Goal: Find contact information: Find contact information

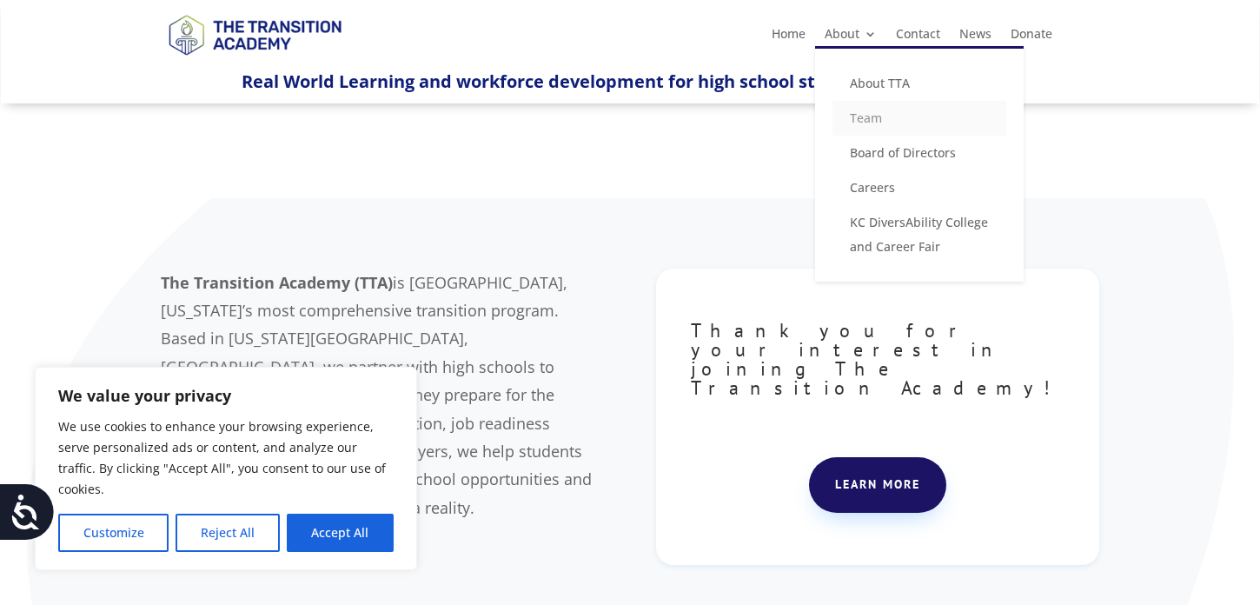
click at [860, 129] on link "Team" at bounding box center [919, 118] width 174 height 35
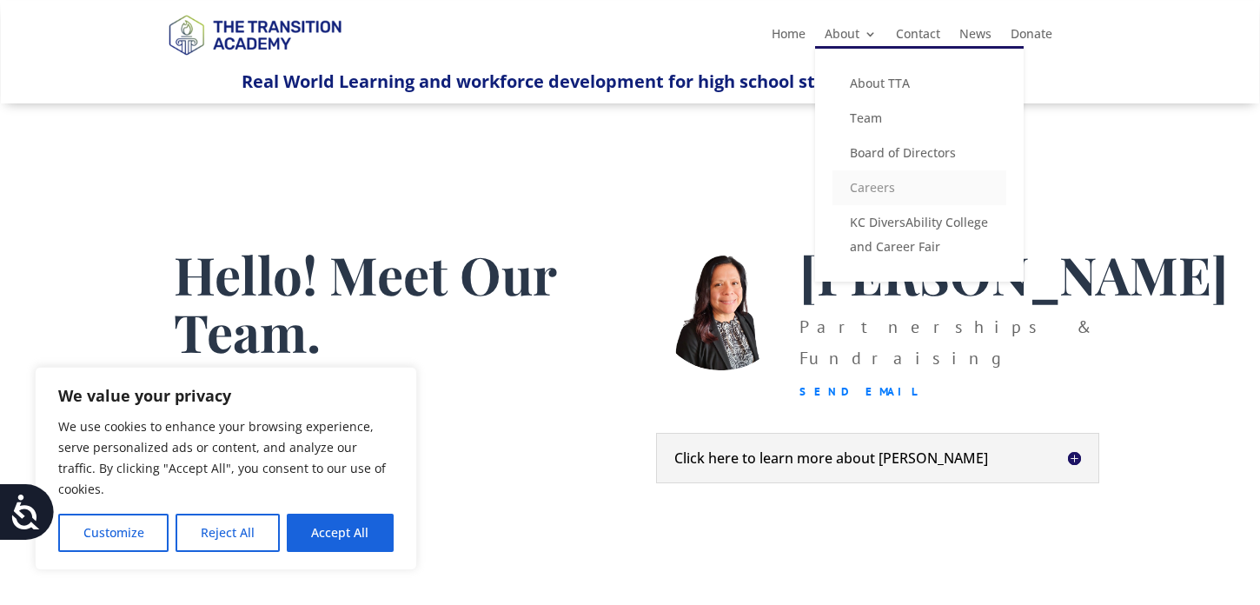
click at [856, 192] on link "Careers" at bounding box center [919, 187] width 174 height 35
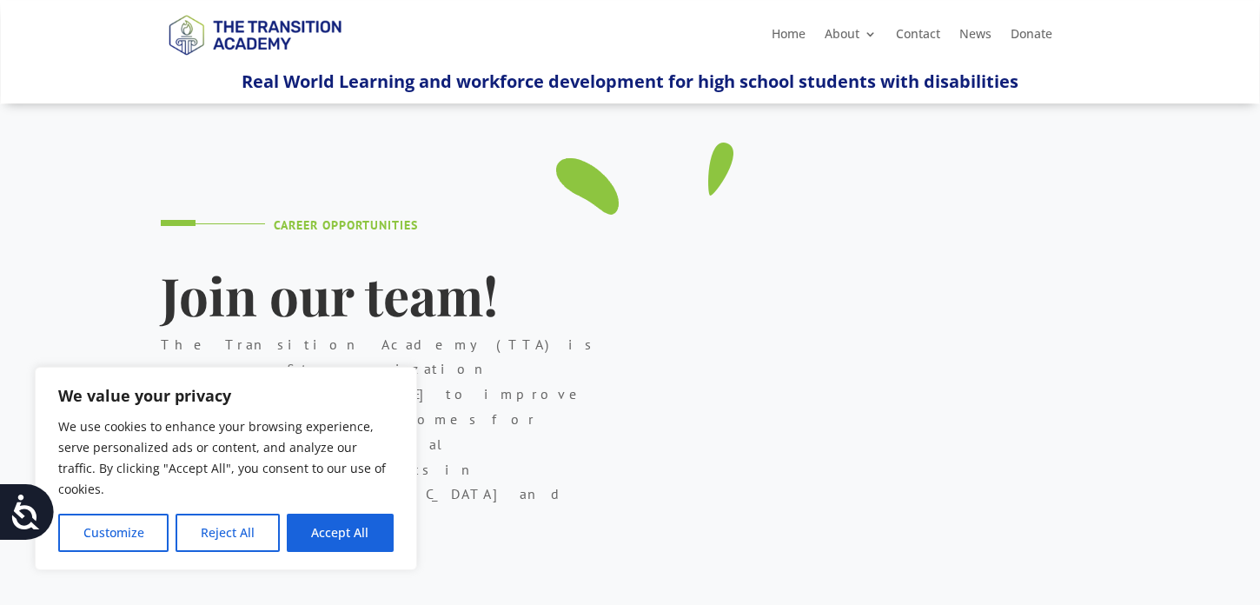
scroll to position [160, 0]
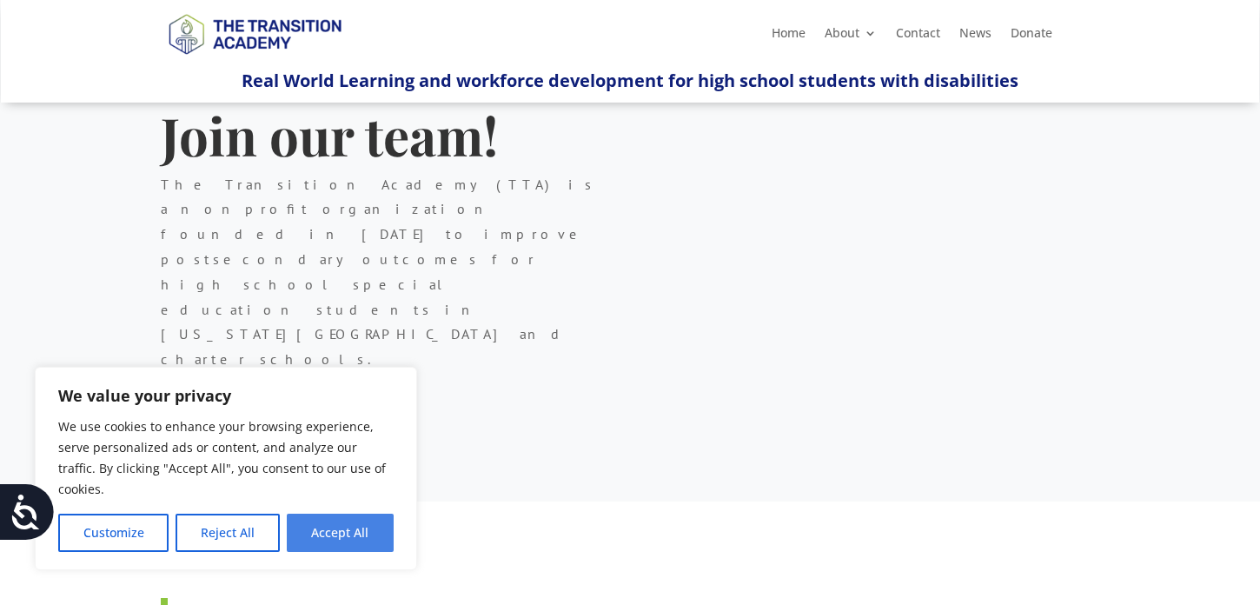
click at [333, 539] on button "Accept All" at bounding box center [340, 533] width 107 height 38
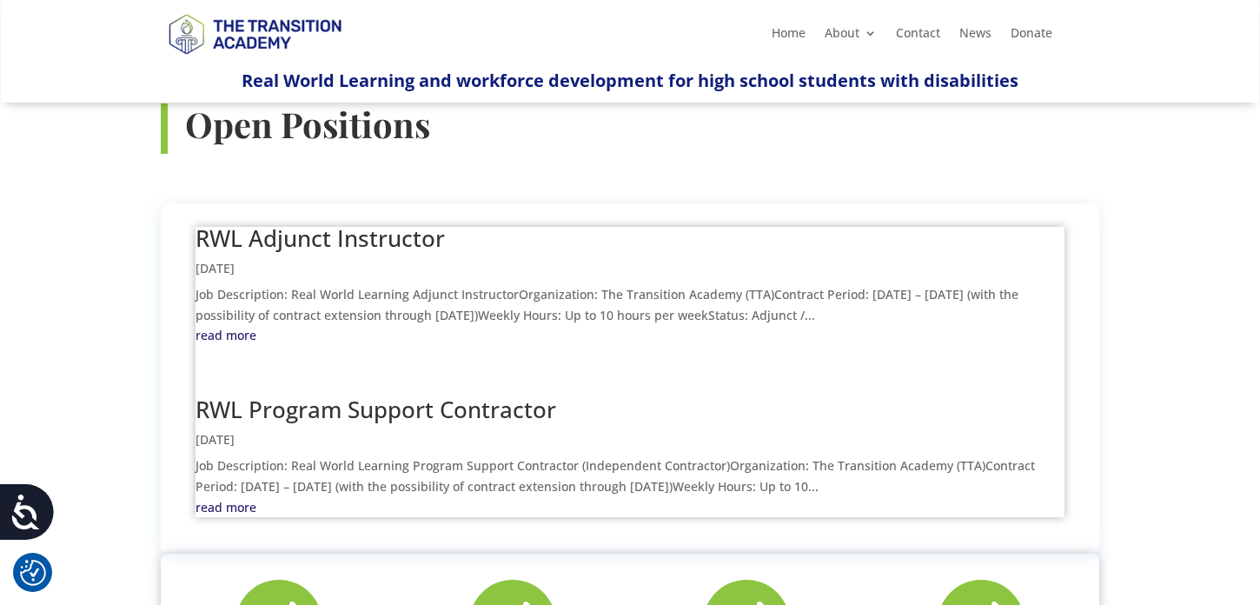
scroll to position [647, 0]
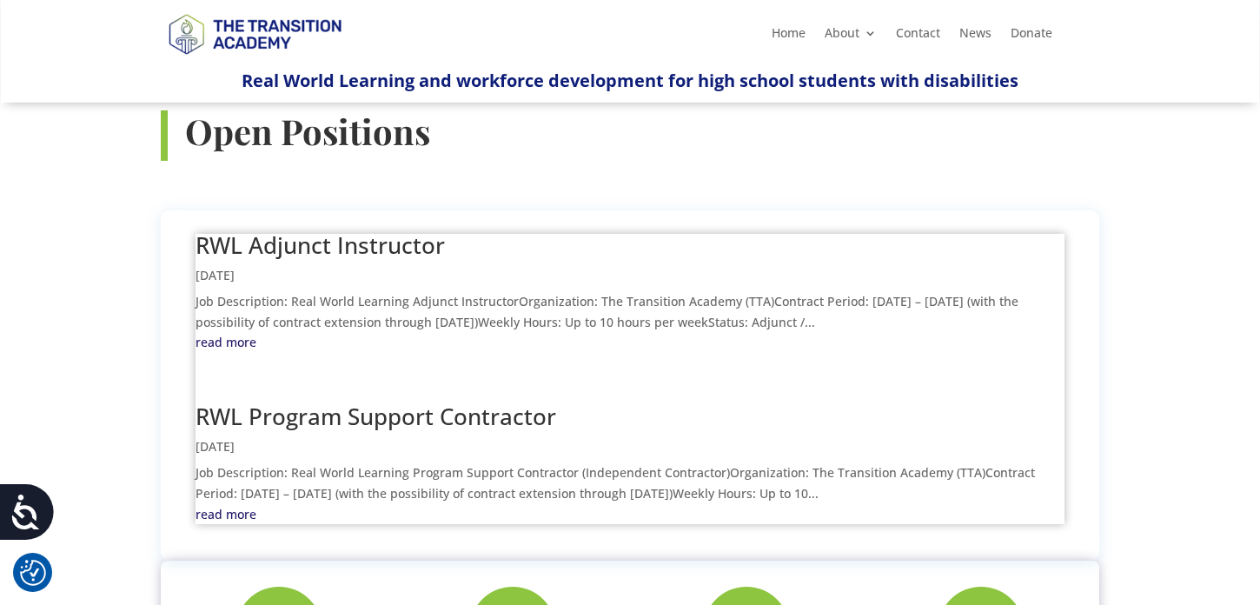
click at [373, 291] on p "Job Description: Real World Learning Adjunct InstructorOrganization: The Transi…" at bounding box center [630, 312] width 869 height 42
click at [325, 229] on link "RWL Adjunct Instructor" at bounding box center [320, 244] width 249 height 31
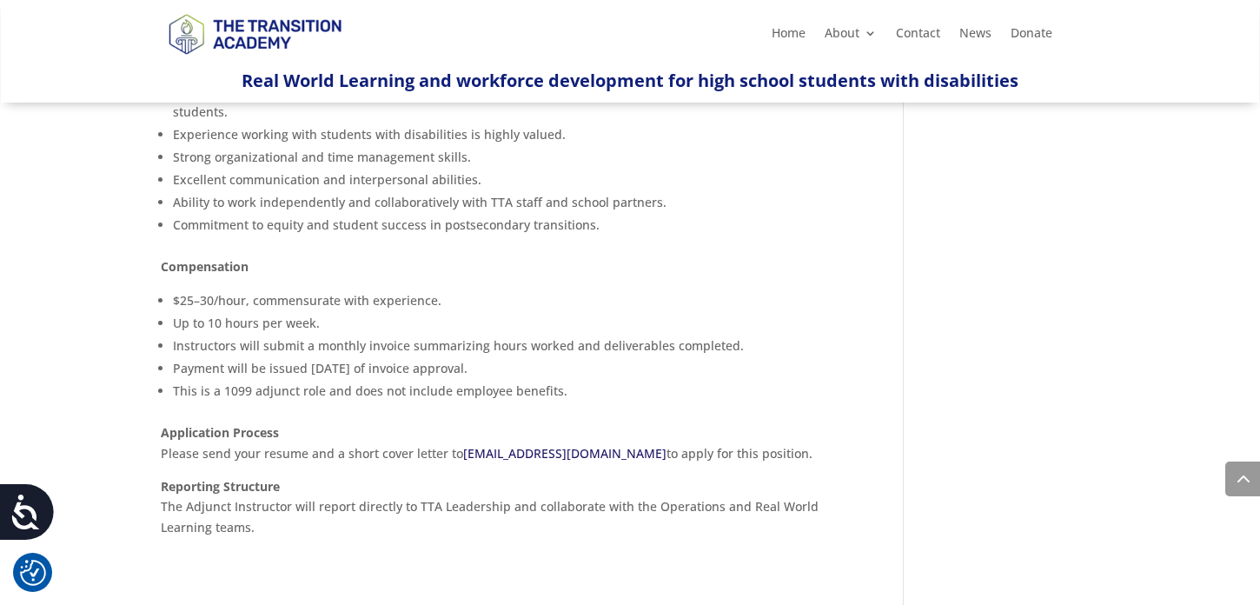
scroll to position [1134, 0]
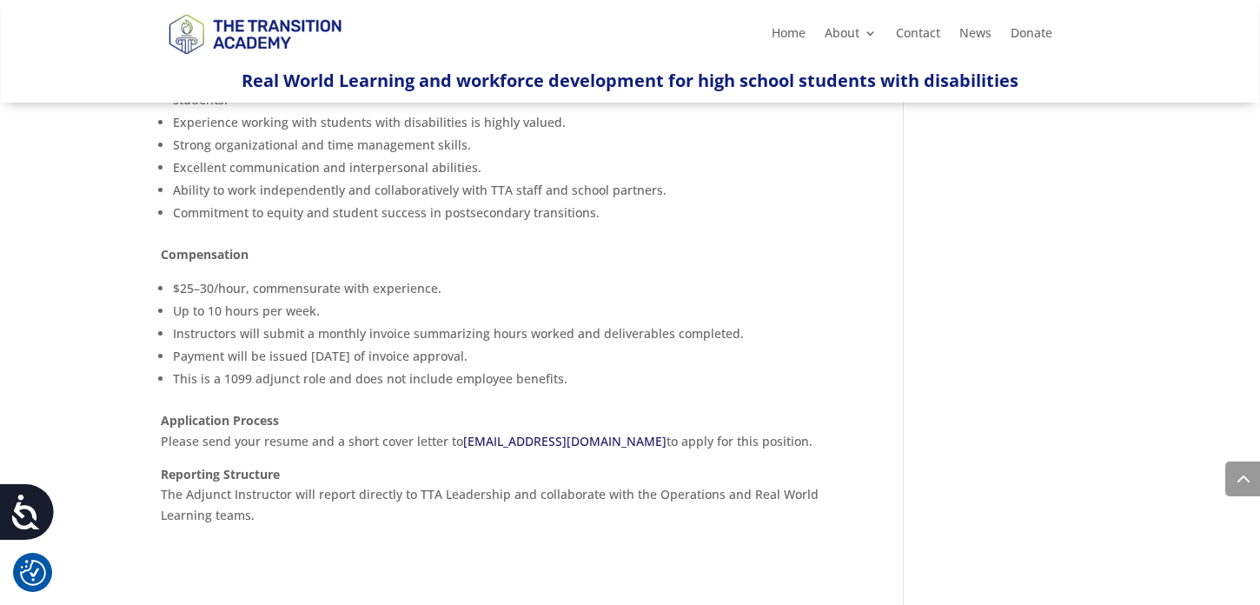
click at [498, 433] on link "careers@thetransitionacademy.org" at bounding box center [564, 441] width 203 height 17
click at [516, 433] on link "careers@thetransitionacademy.org" at bounding box center [564, 441] width 203 height 17
